Goal: Task Accomplishment & Management: Complete application form

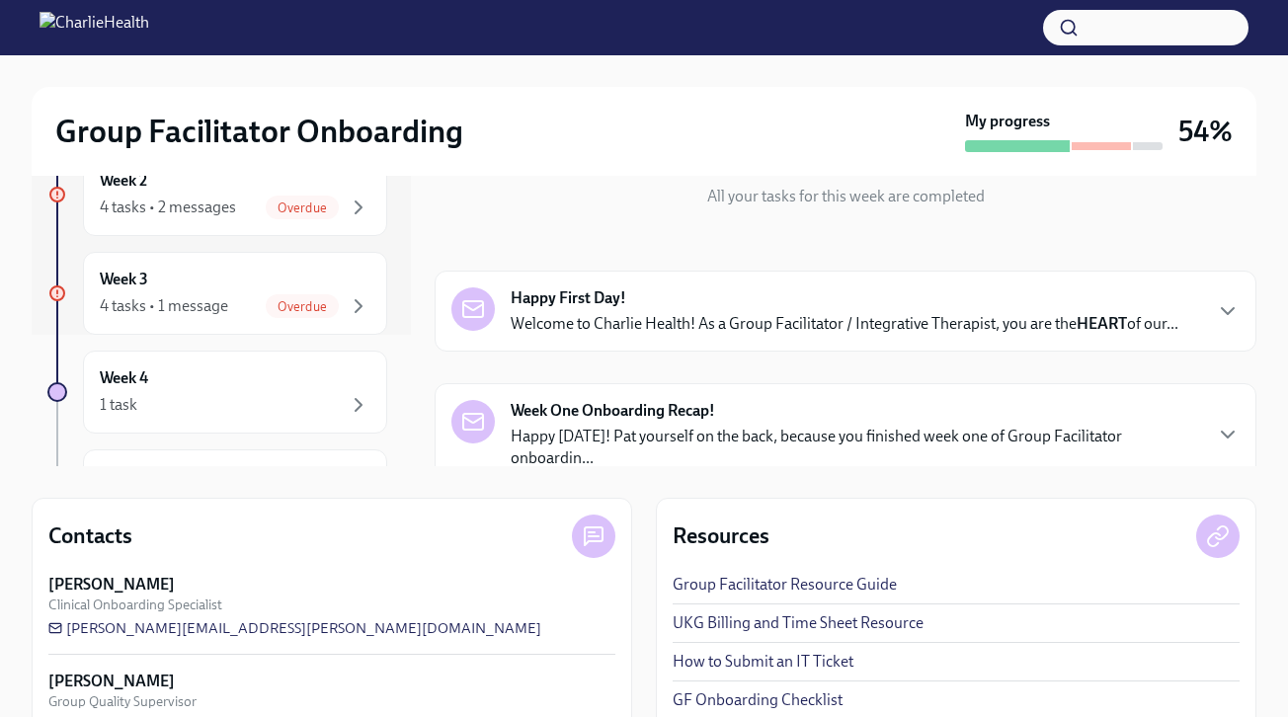
scroll to position [324, 0]
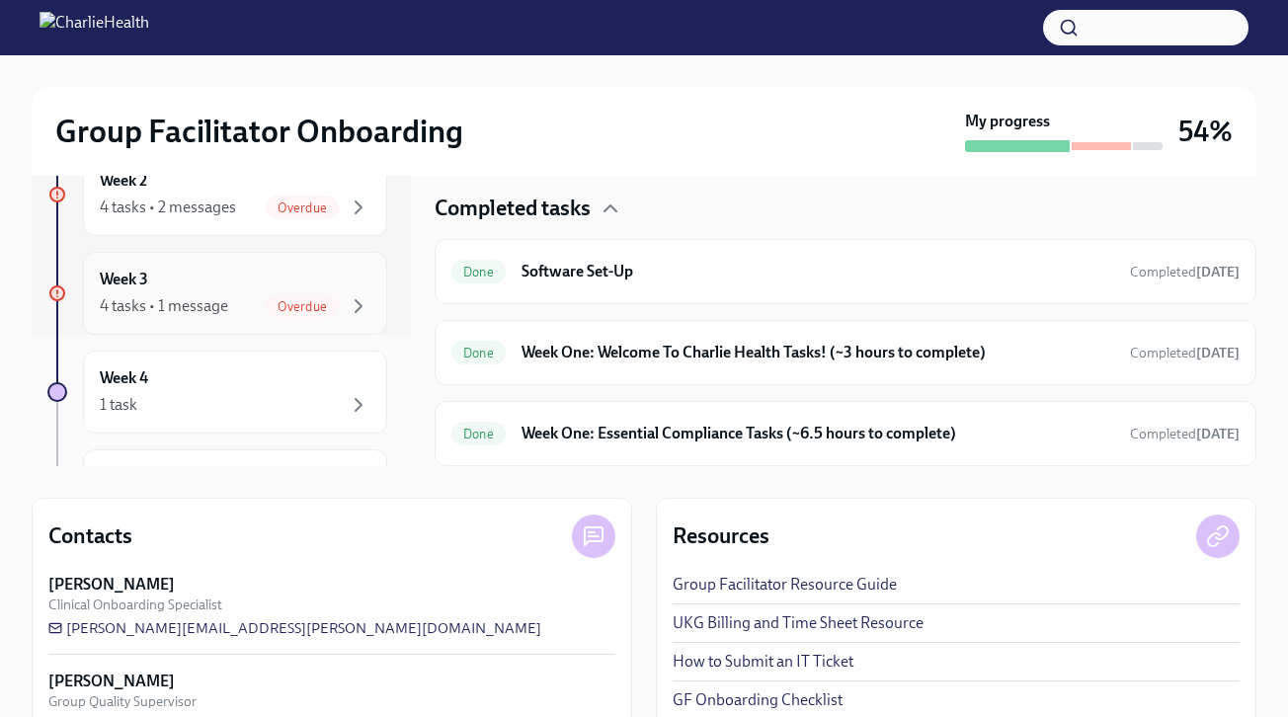
click at [234, 304] on div "4 tasks • 1 message Overdue" at bounding box center [235, 306] width 271 height 24
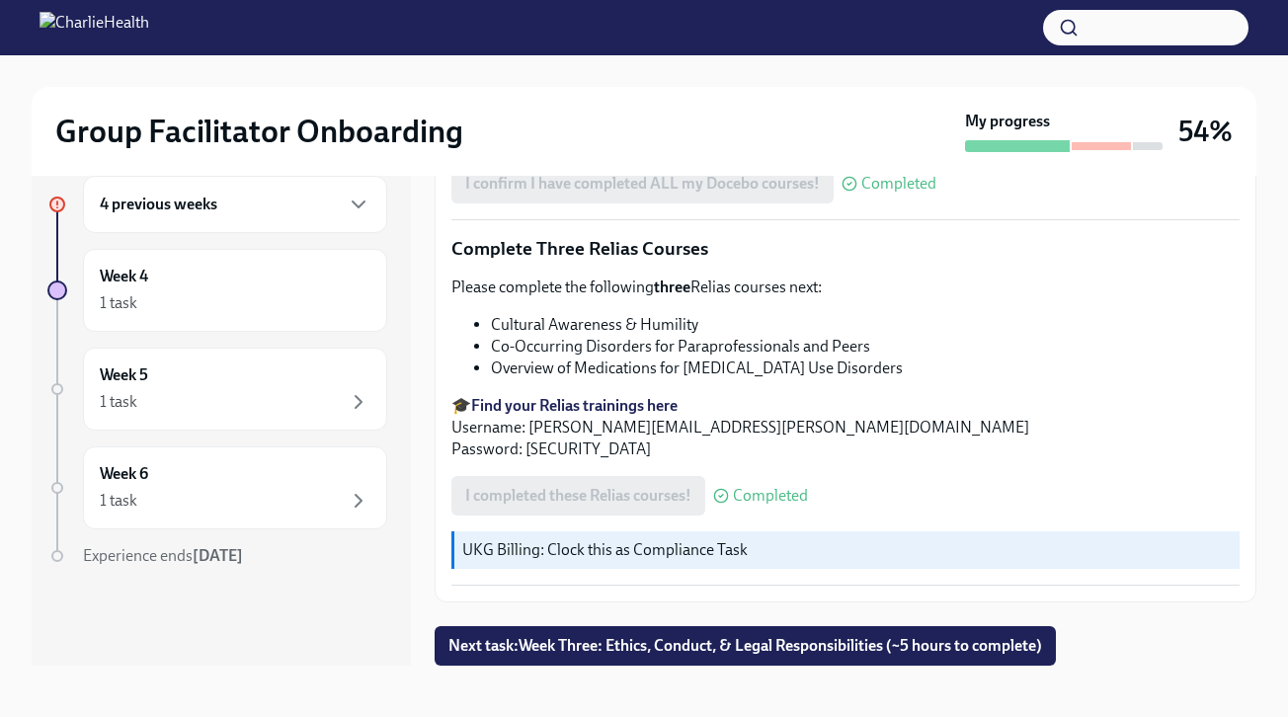
scroll to position [36, 0]
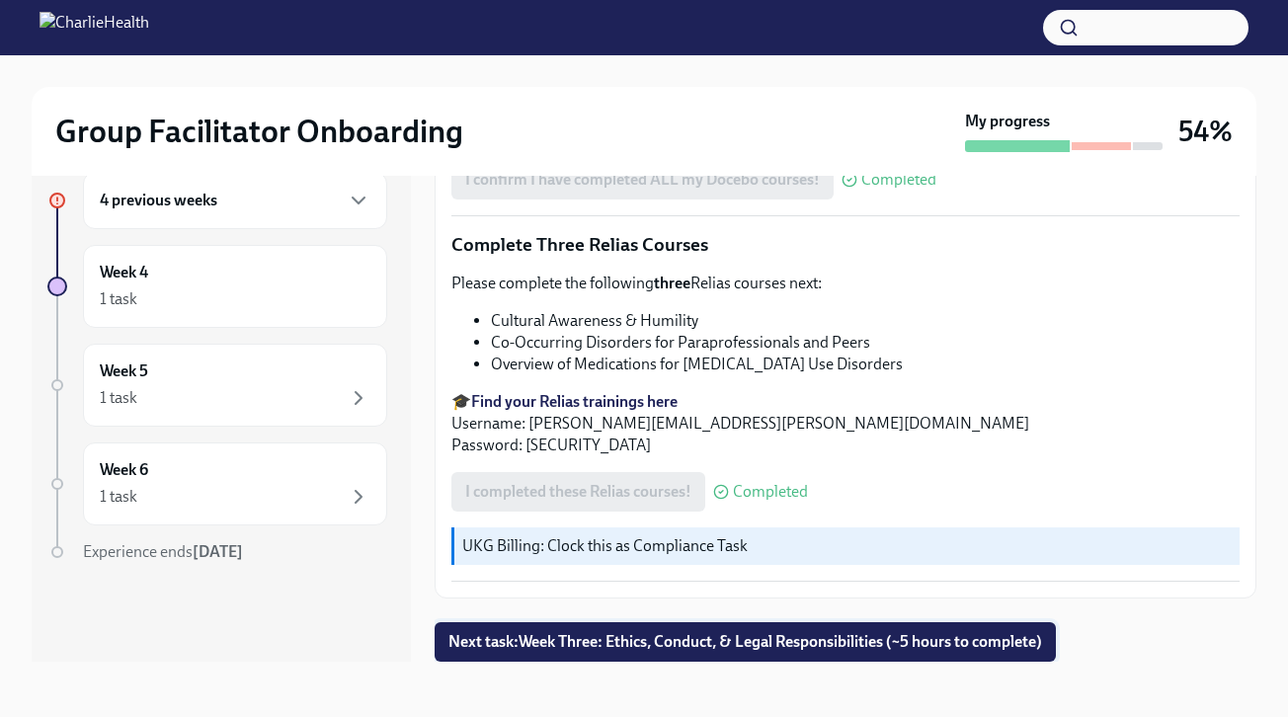
click at [793, 651] on button "Next task : Week Three: Ethics, Conduct, & Legal Responsibilities (~5 hours to …" at bounding box center [745, 642] width 621 height 40
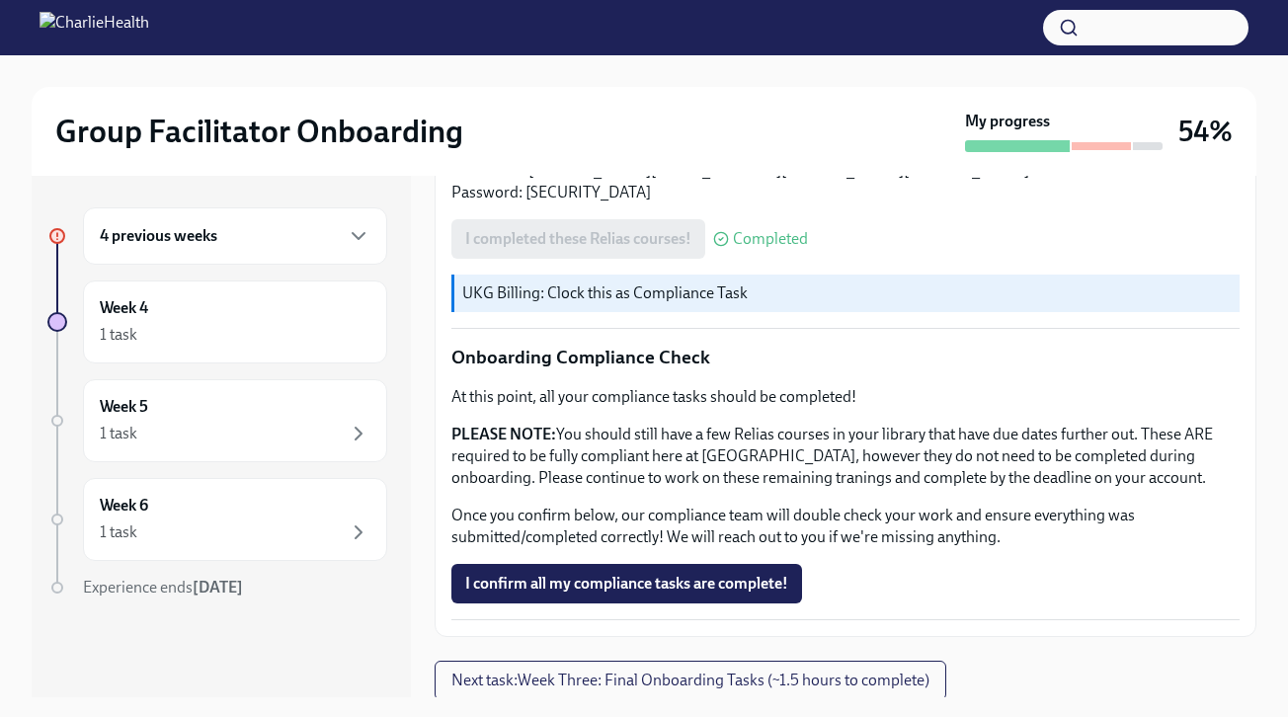
click at [262, 237] on div "4 previous weeks" at bounding box center [235, 236] width 271 height 24
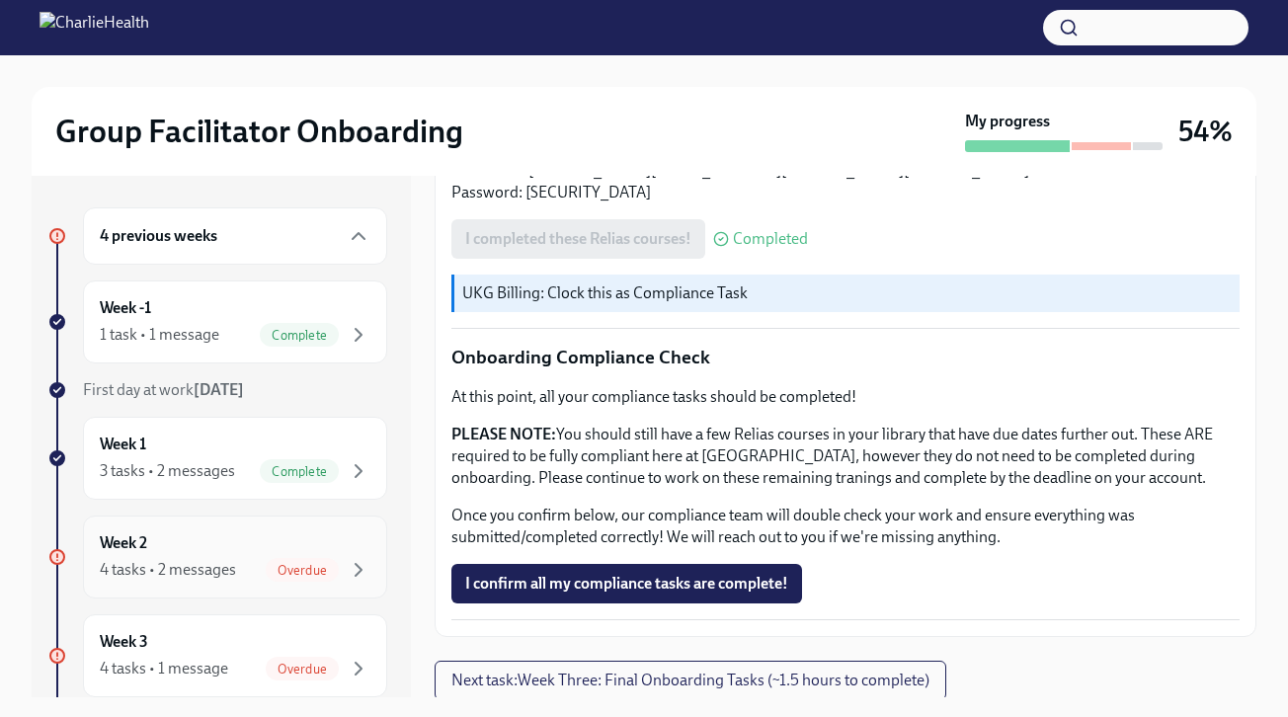
click at [238, 567] on div "4 tasks • 2 messages Overdue" at bounding box center [235, 570] width 271 height 24
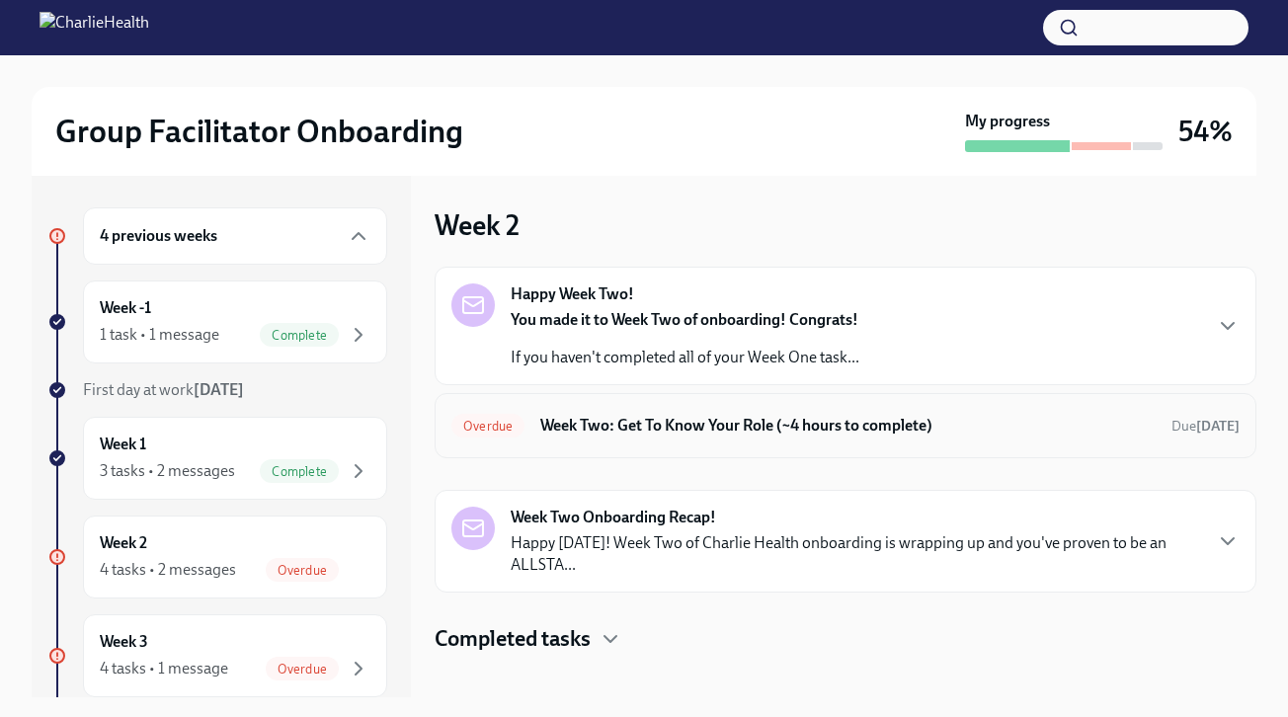
click at [712, 446] on div "Overdue Week Two: Get To Know Your Role (~4 hours to complete) Due 13 days ago" at bounding box center [846, 425] width 822 height 65
click at [716, 427] on h6 "Week Two: Get To Know Your Role (~4 hours to complete)" at bounding box center [848, 426] width 616 height 22
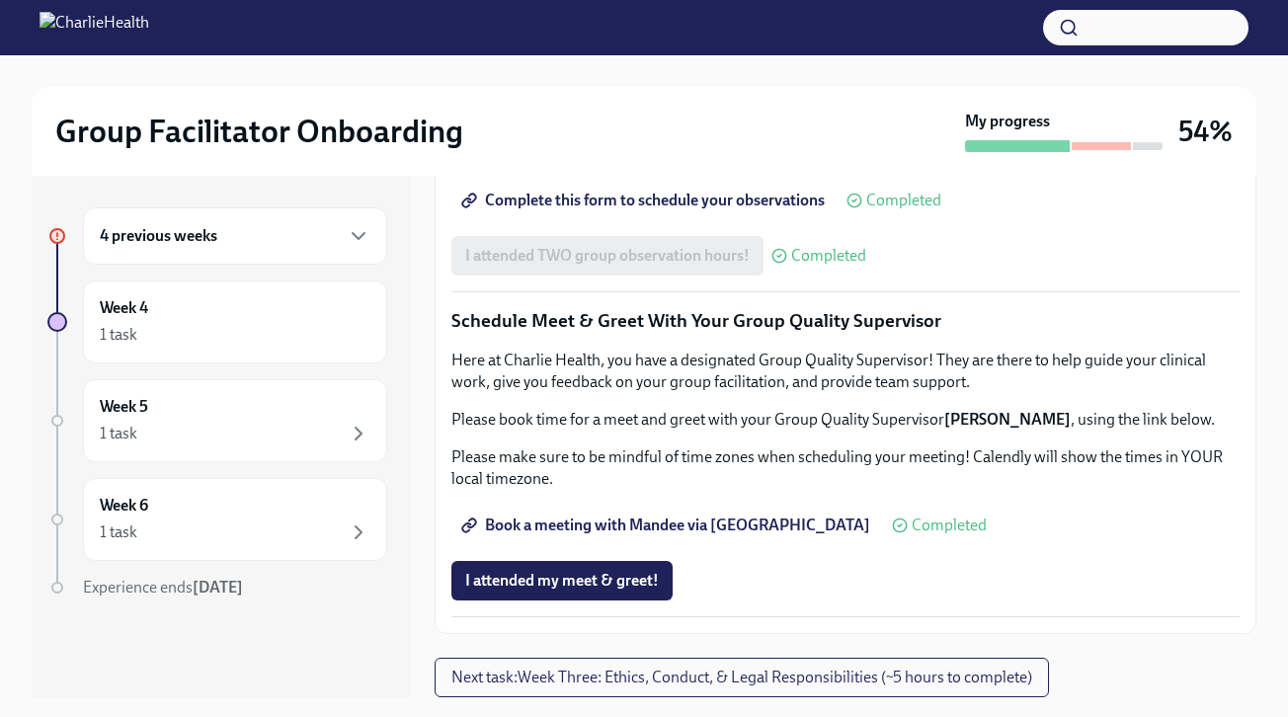
scroll to position [1913, 0]
click at [319, 230] on div "4 previous weeks" at bounding box center [235, 236] width 271 height 24
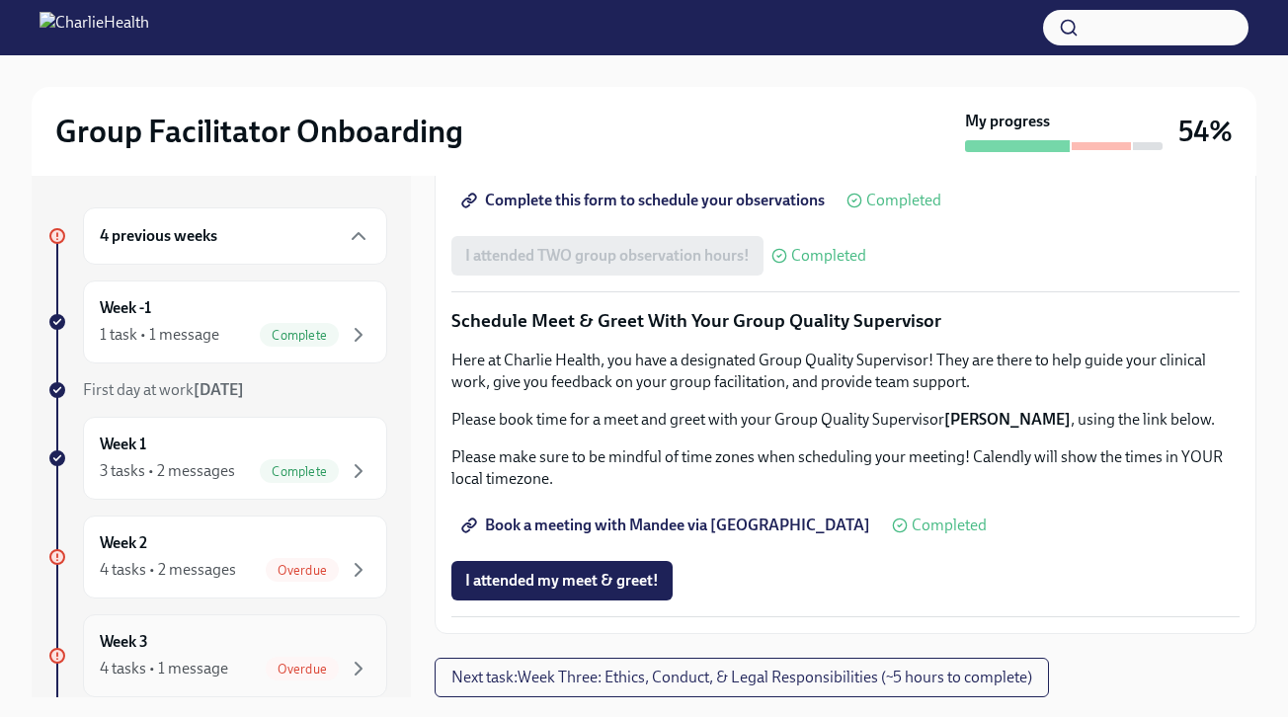
click at [263, 667] on div "4 tasks • 1 message Overdue" at bounding box center [235, 669] width 271 height 24
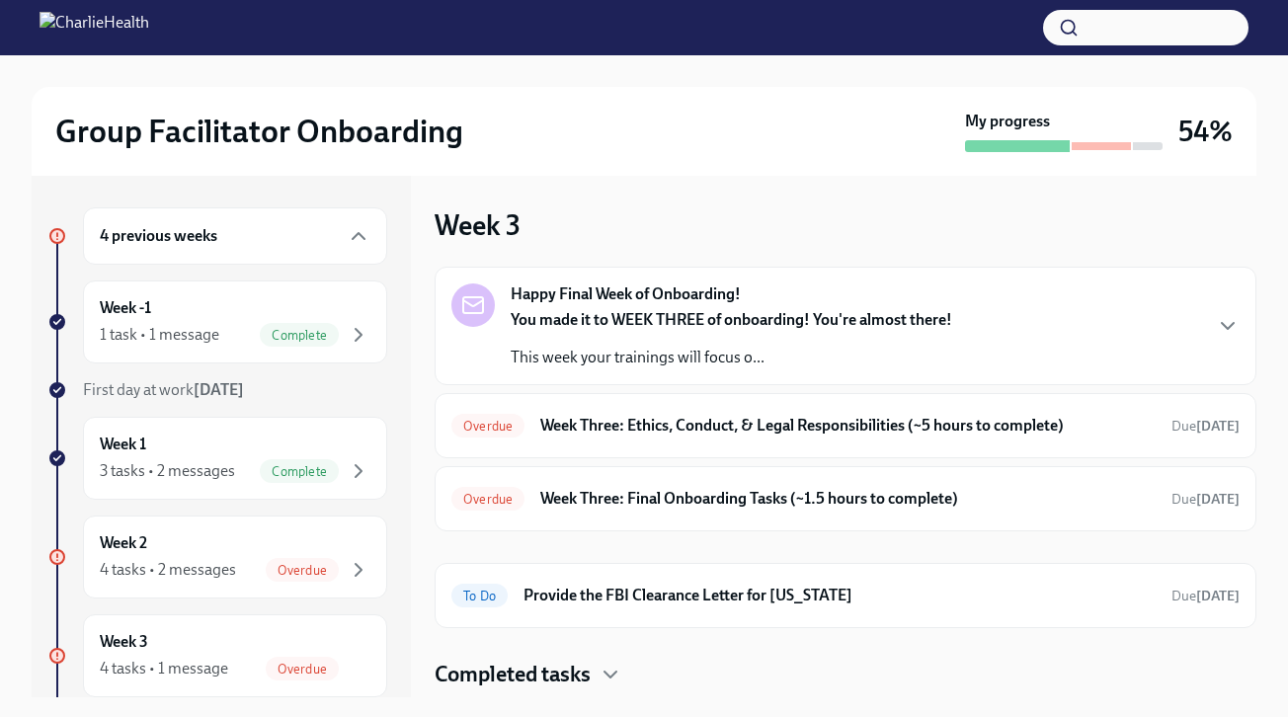
click at [745, 326] on strong "You made it to WEEK THREE of onboarding! You're almost there!" at bounding box center [732, 319] width 442 height 19
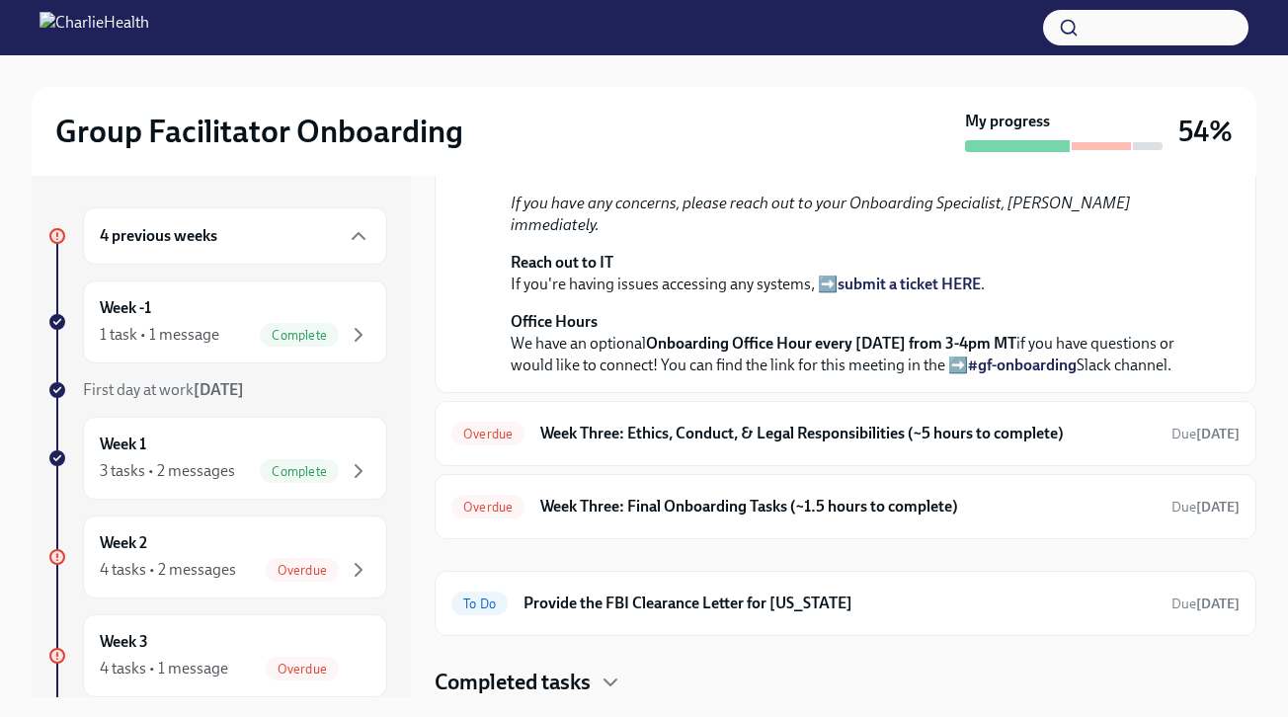
scroll to position [624, 0]
click at [703, 518] on h6 "Week Three: Final Onboarding Tasks (~1.5 hours to complete)" at bounding box center [848, 507] width 616 height 22
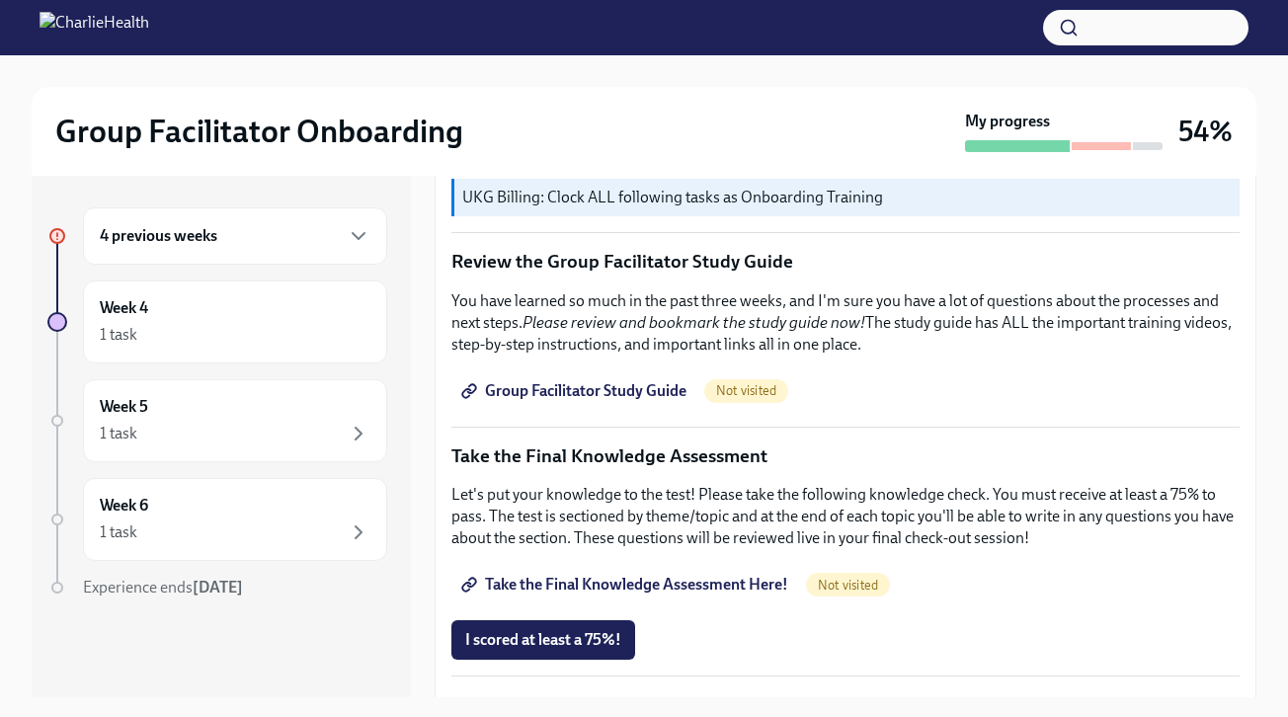
scroll to position [874, 0]
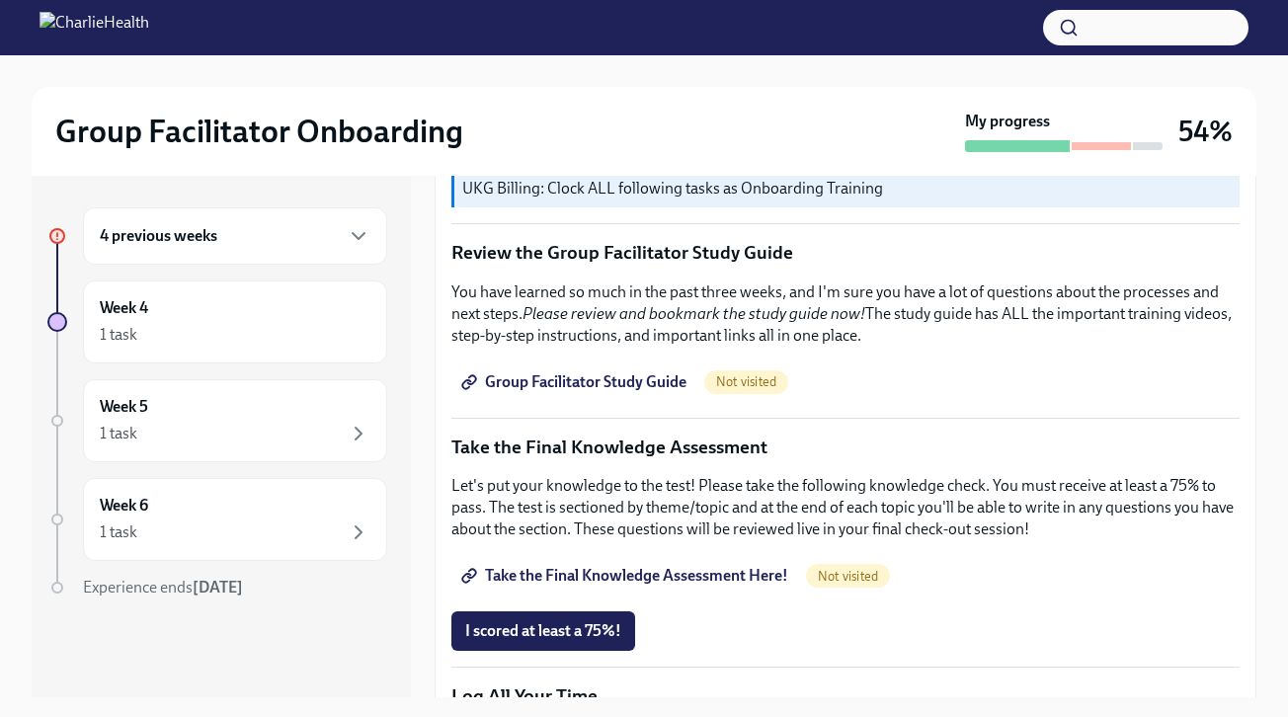
click at [612, 382] on span "Group Facilitator Study Guide" at bounding box center [575, 382] width 221 height 20
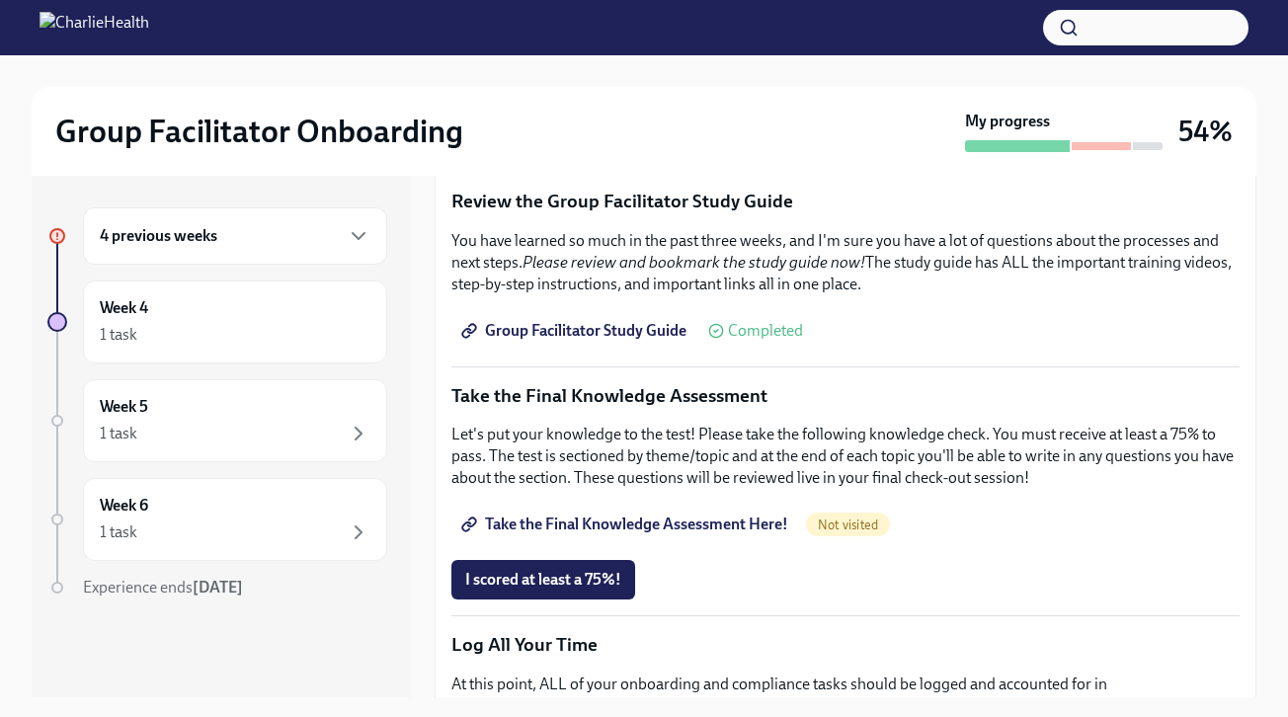
scroll to position [935, 0]
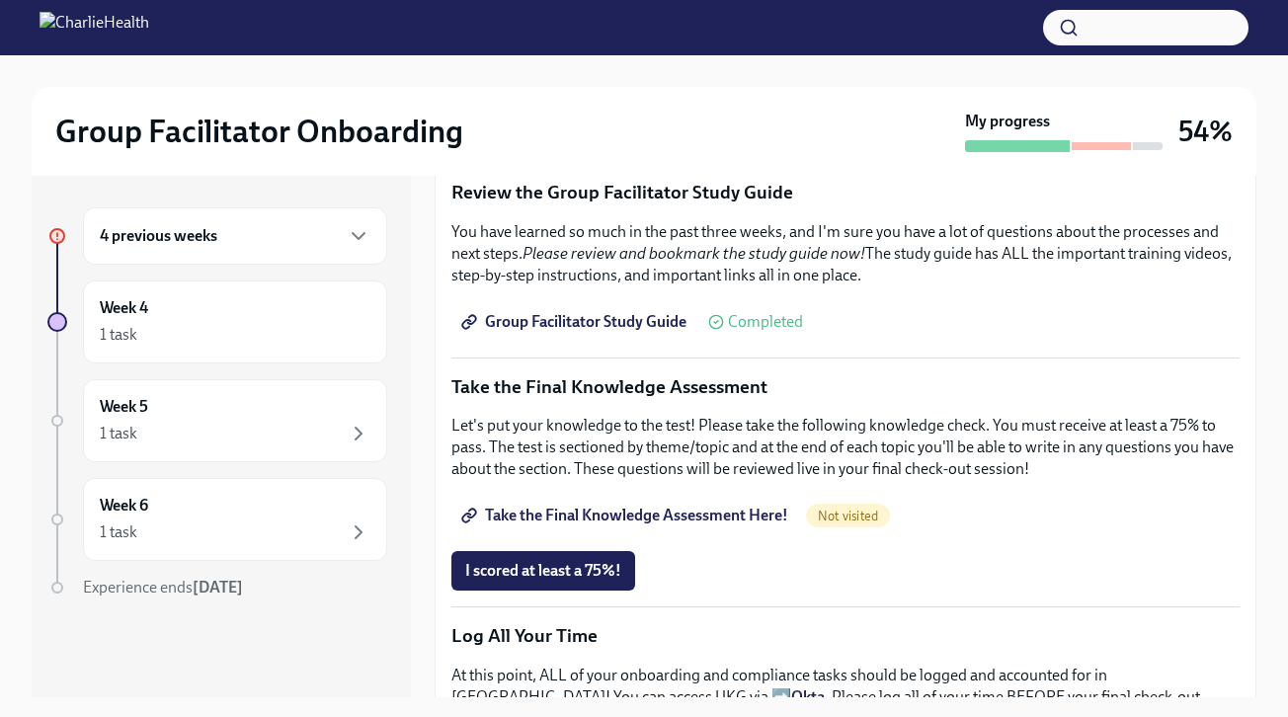
click at [736, 520] on span "Take the Final Knowledge Assessment Here!" at bounding box center [626, 516] width 323 height 20
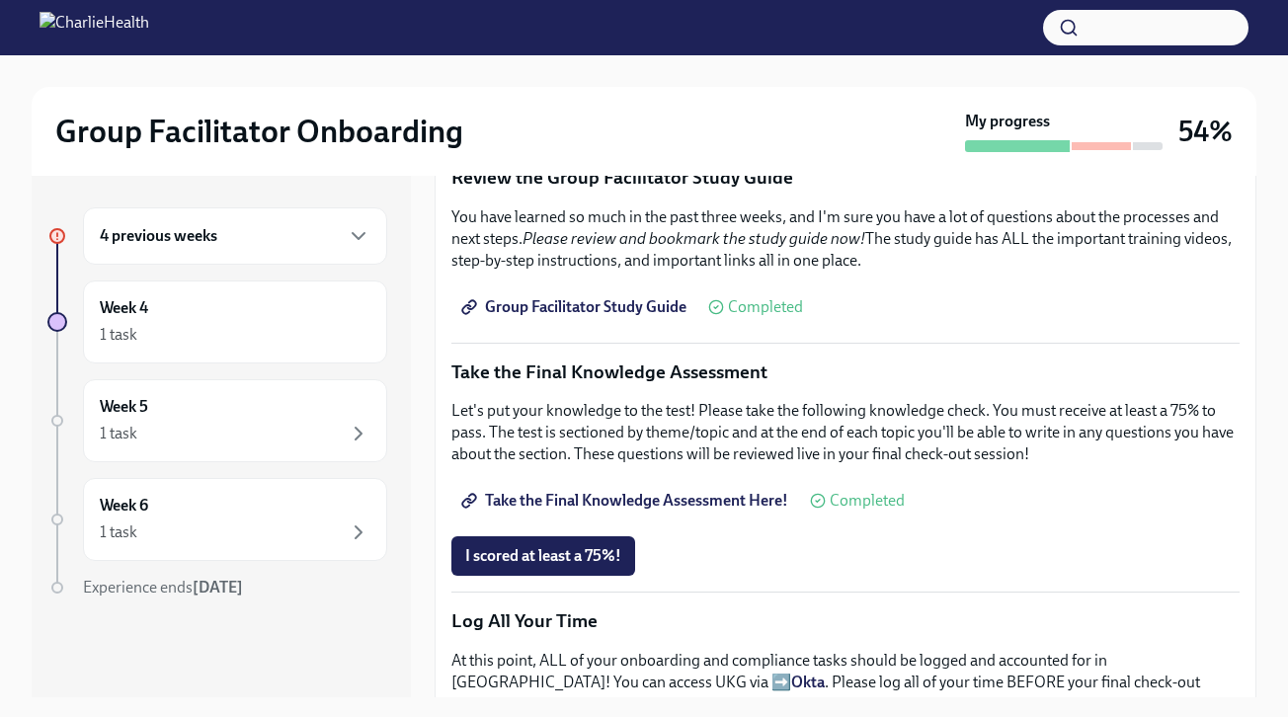
scroll to position [954, 0]
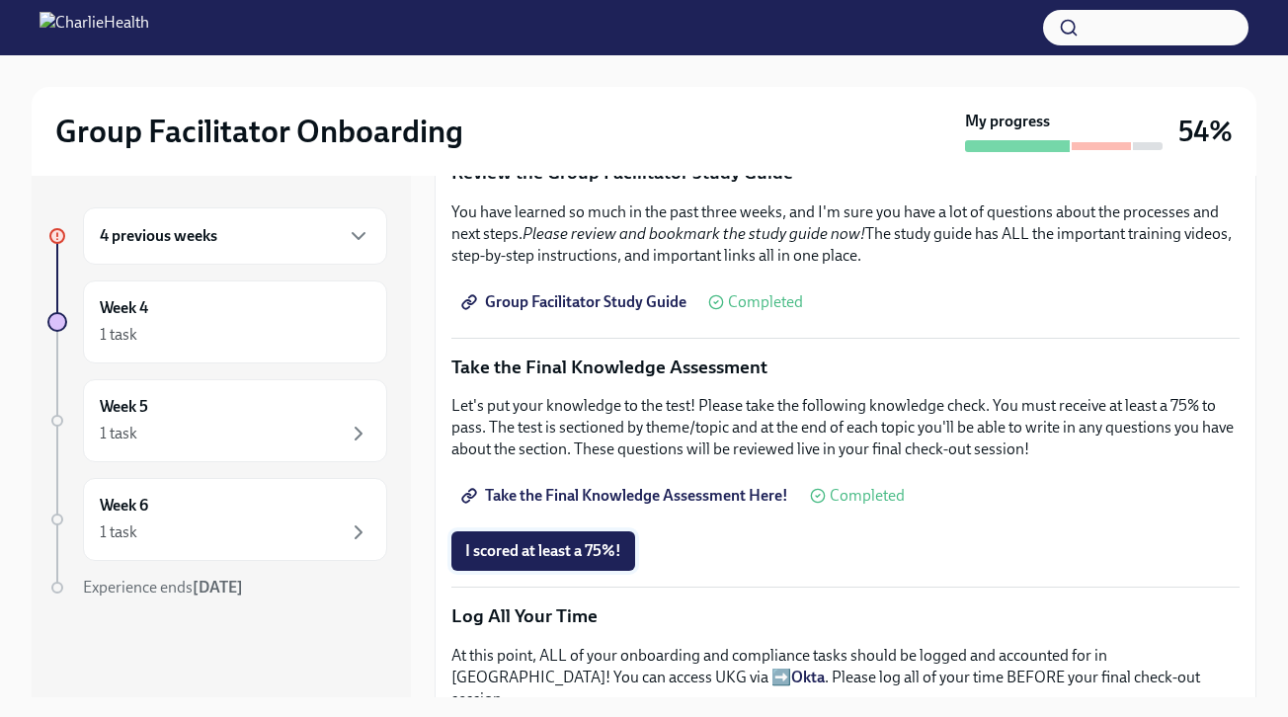
click at [584, 549] on span "I scored at least a 75%!" at bounding box center [543, 551] width 156 height 20
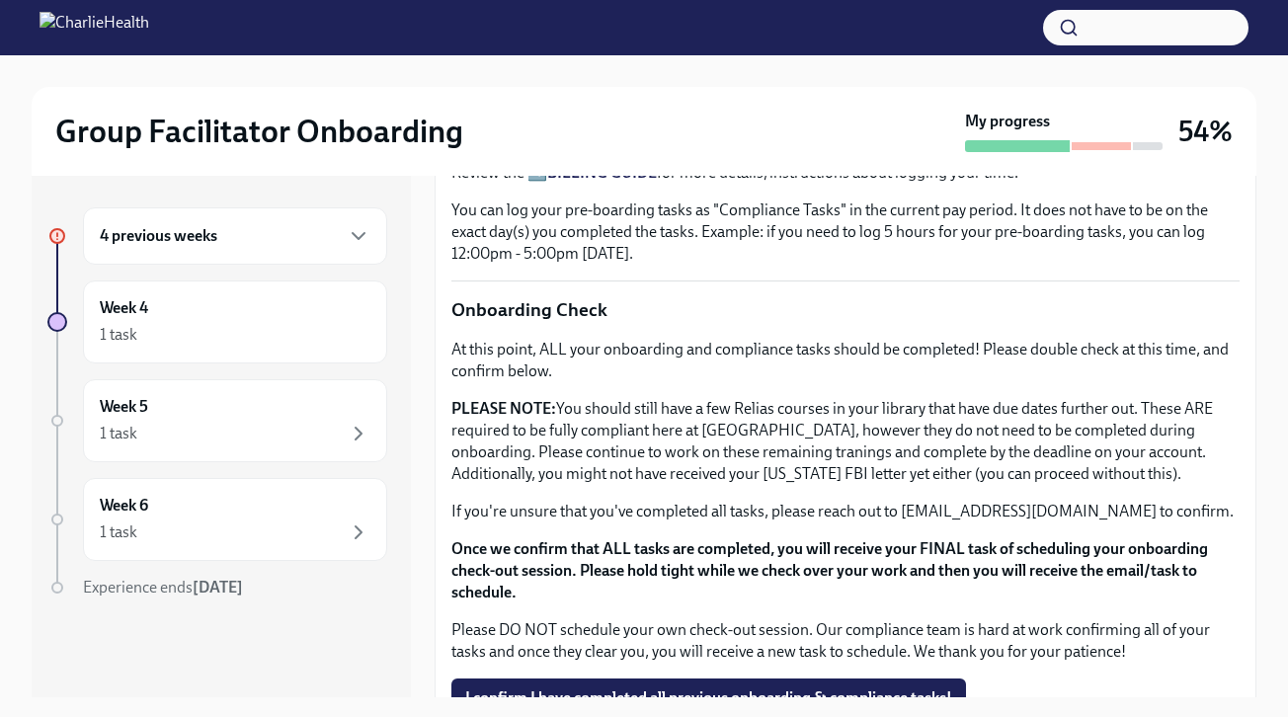
scroll to position [1636, 0]
